Goal: Find specific fact: Find specific fact

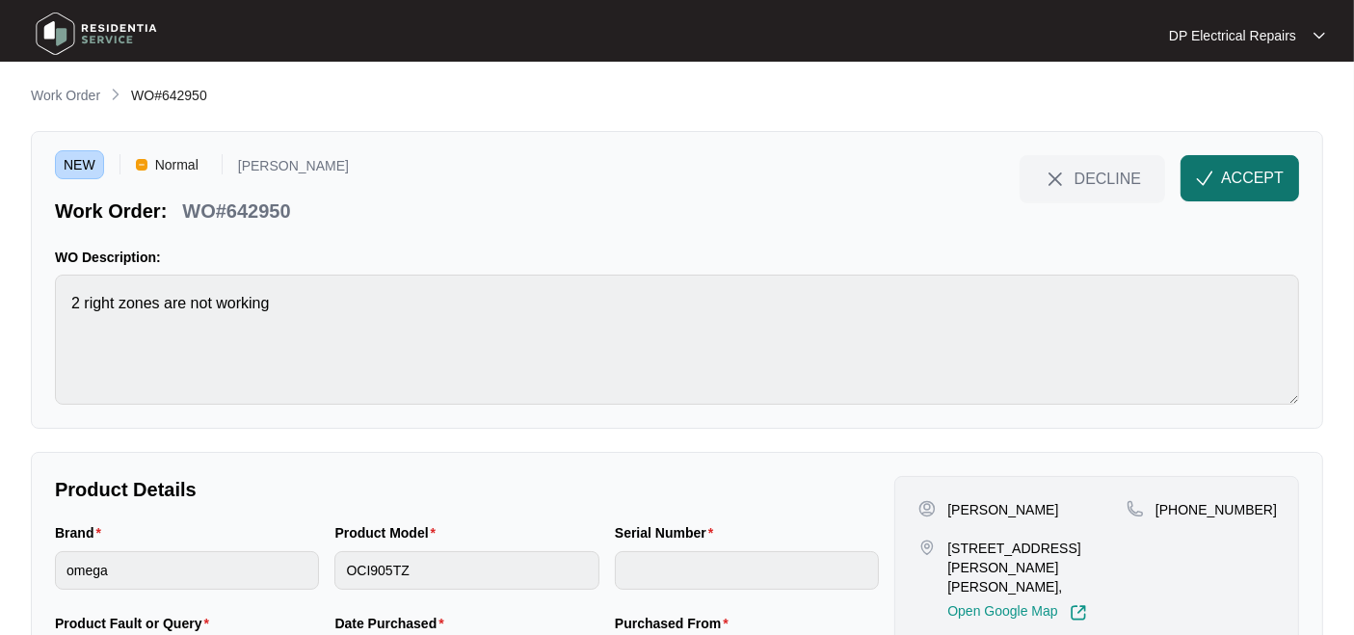
drag, startPoint x: 1168, startPoint y: 167, endPoint x: 1267, endPoint y: 171, distance: 99.3
click at [1203, 171] on div "DECLINE ACCEPT" at bounding box center [1159, 178] width 295 height 46
click at [1218, 177] on button "ACCEPT" at bounding box center [1240, 178] width 119 height 46
click at [1218, 174] on div at bounding box center [677, 317] width 1354 height 635
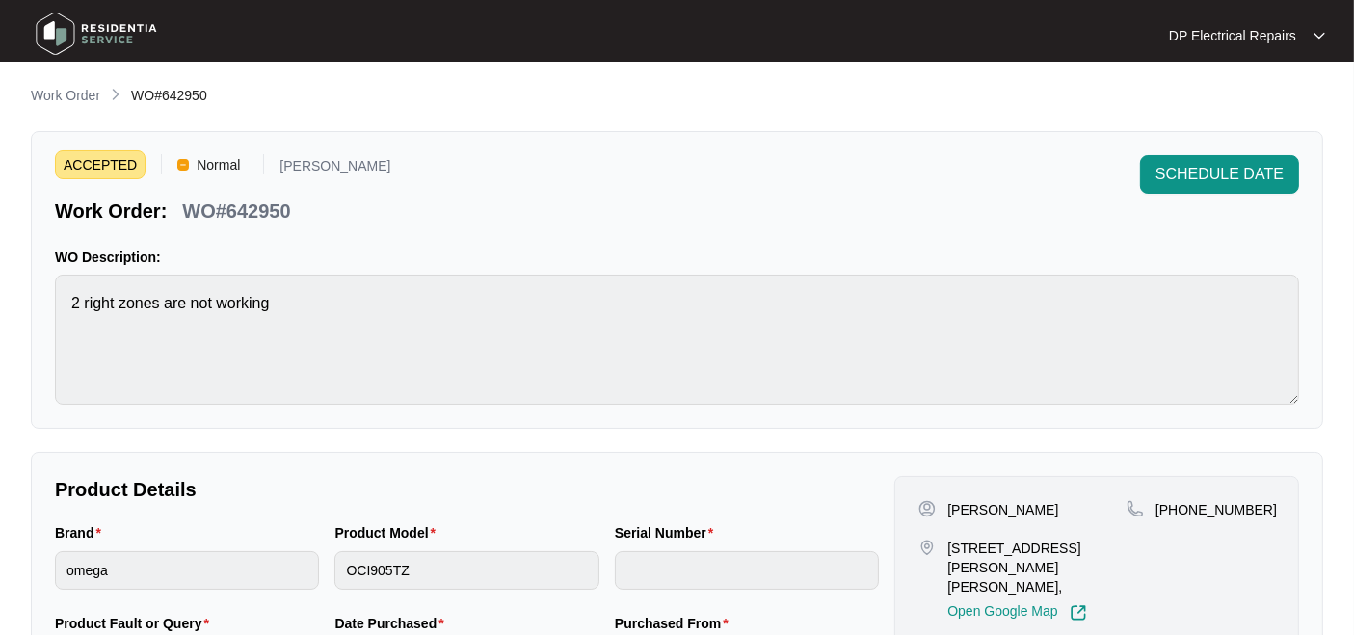
scroll to position [107, 0]
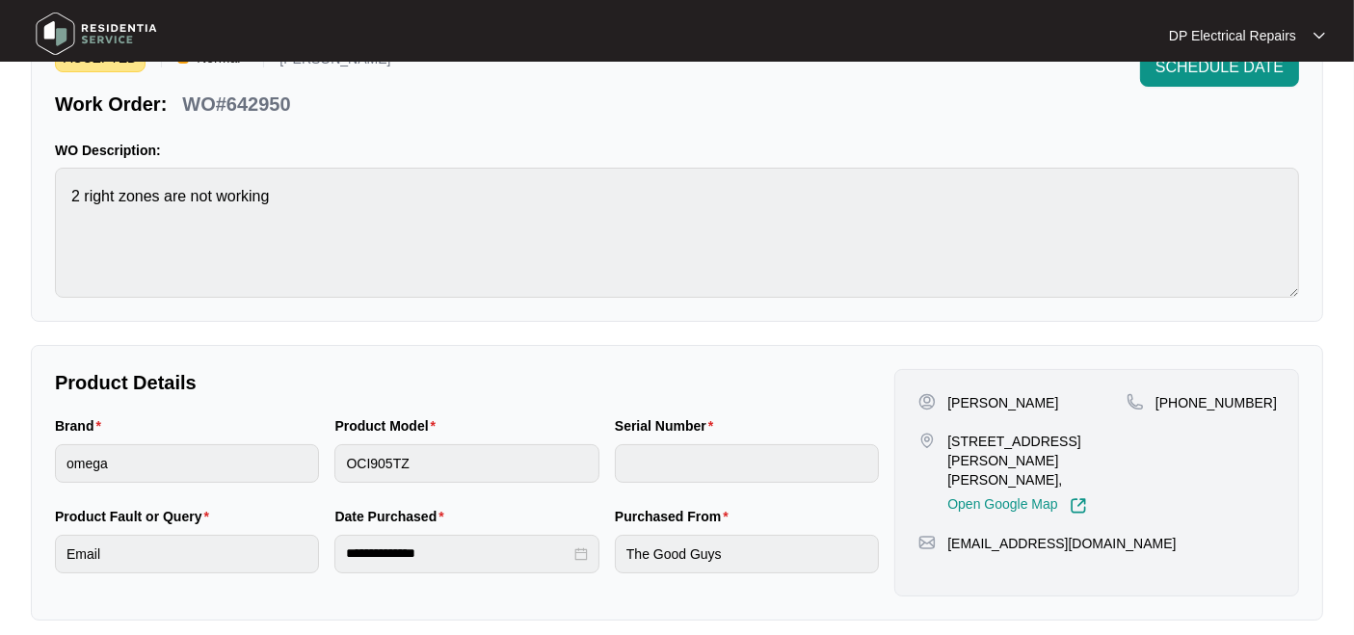
click at [255, 97] on p "WO#642950" at bounding box center [236, 104] width 108 height 27
copy p "642950"
drag, startPoint x: 945, startPoint y: 436, endPoint x: 1037, endPoint y: 464, distance: 95.7
click at [1038, 464] on div "[STREET_ADDRESS][PERSON_NAME][PERSON_NAME], Open Google Map" at bounding box center [1022, 473] width 208 height 83
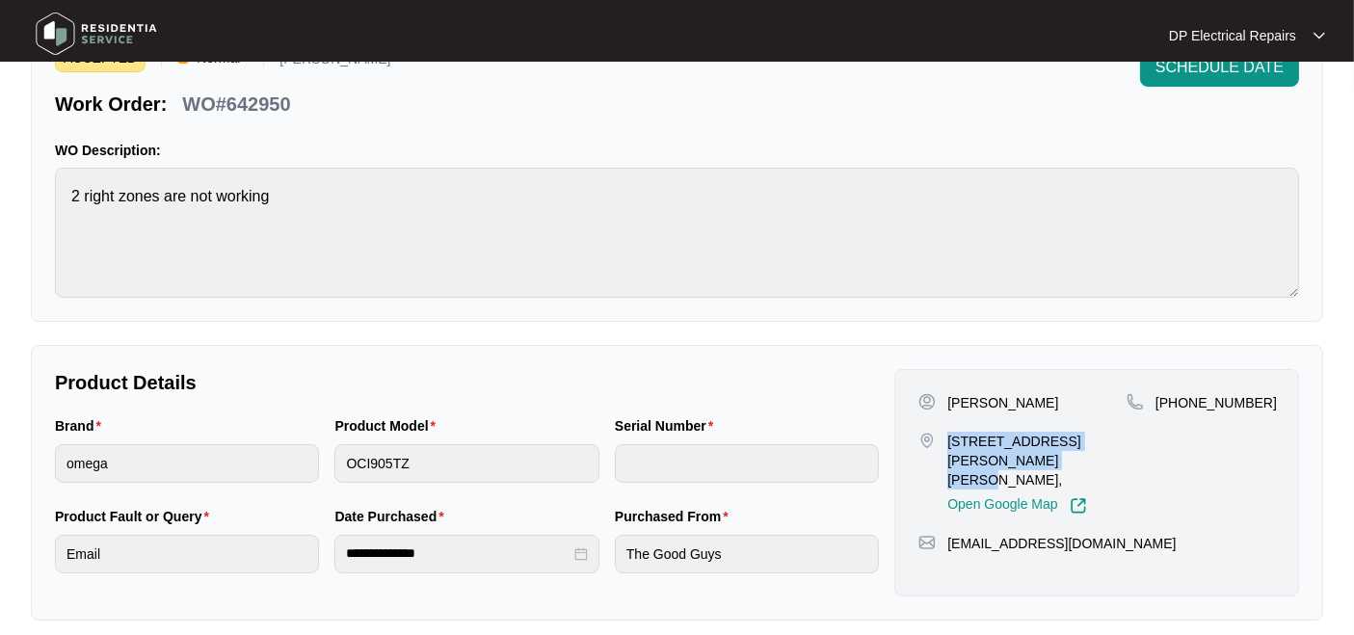
copy p "[STREET_ADDRESS][PERSON_NAME][PERSON_NAME],"
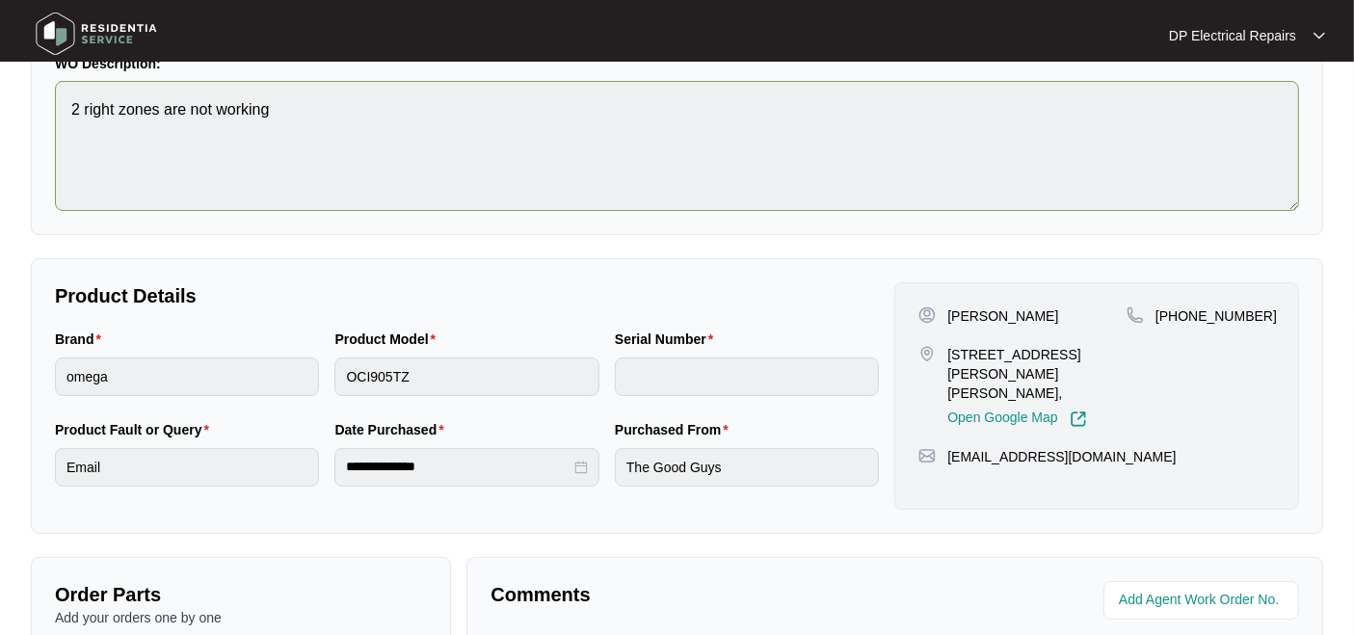
scroll to position [214, 0]
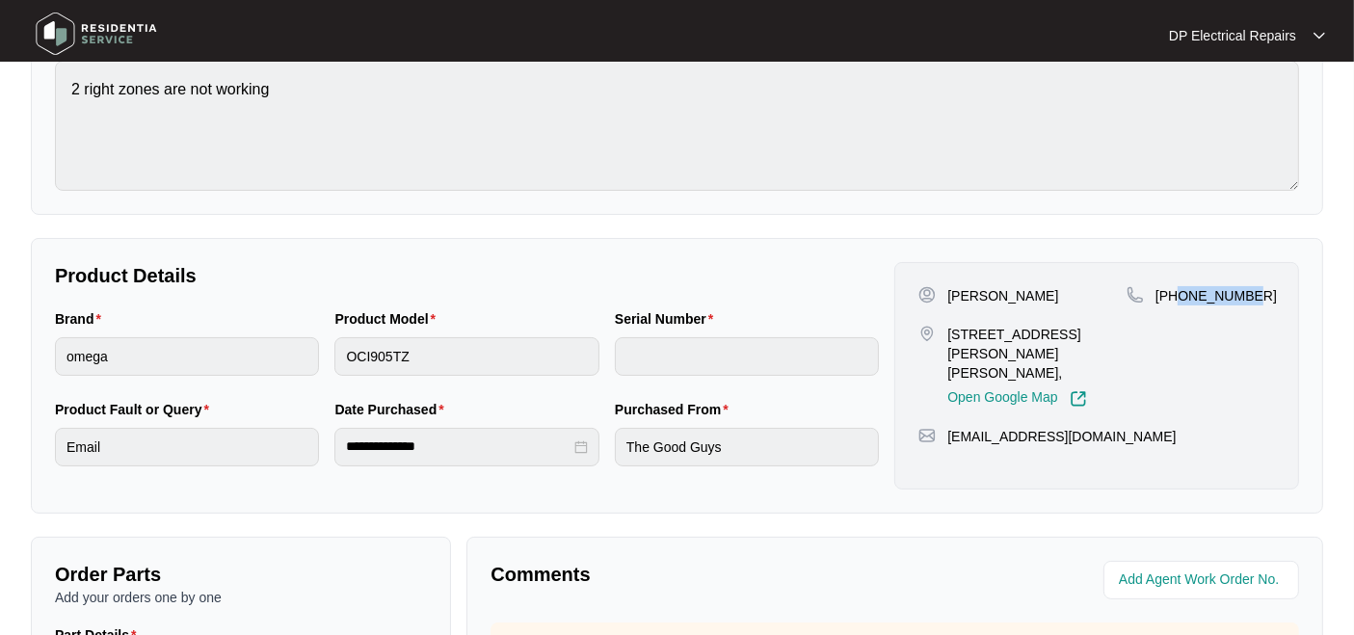
drag, startPoint x: 1177, startPoint y: 292, endPoint x: 1257, endPoint y: 292, distance: 80.0
click at [1218, 292] on div "[PHONE_NUMBER]" at bounding box center [1201, 295] width 148 height 19
copy p "417398448"
